Goal: Find specific page/section: Find specific page/section

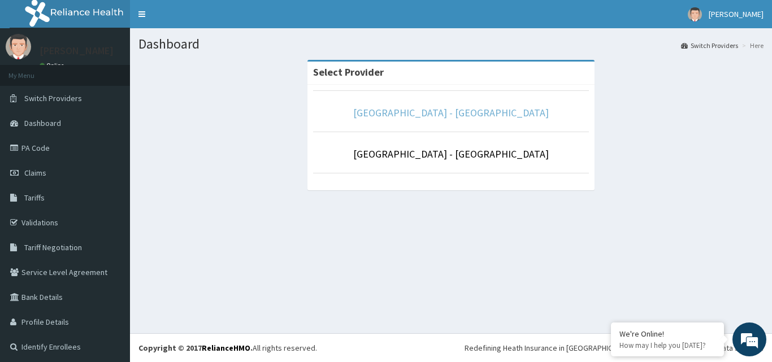
click at [495, 112] on link "[GEOGRAPHIC_DATA] - [GEOGRAPHIC_DATA]" at bounding box center [450, 112] width 195 height 13
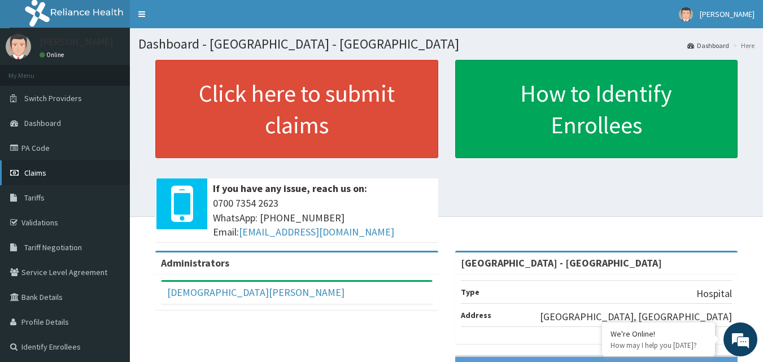
click at [34, 172] on span "Claims" at bounding box center [35, 173] width 22 height 10
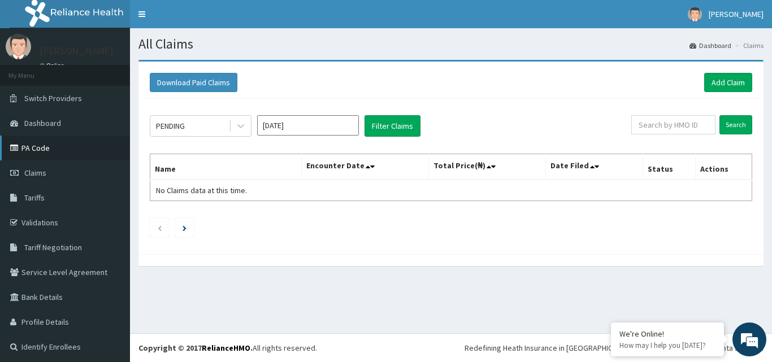
click at [29, 151] on link "PA Code" at bounding box center [65, 148] width 130 height 25
